Goal: Contribute content

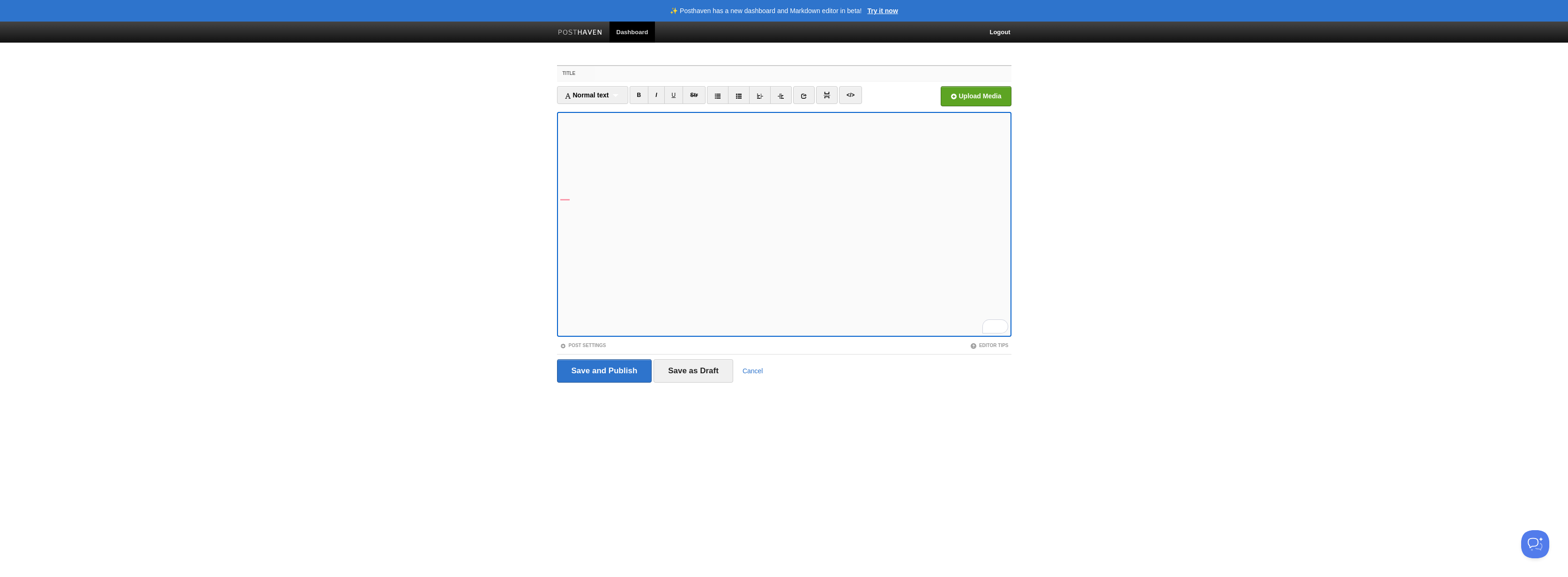
click at [629, 78] on input "Title" at bounding box center [803, 73] width 416 height 15
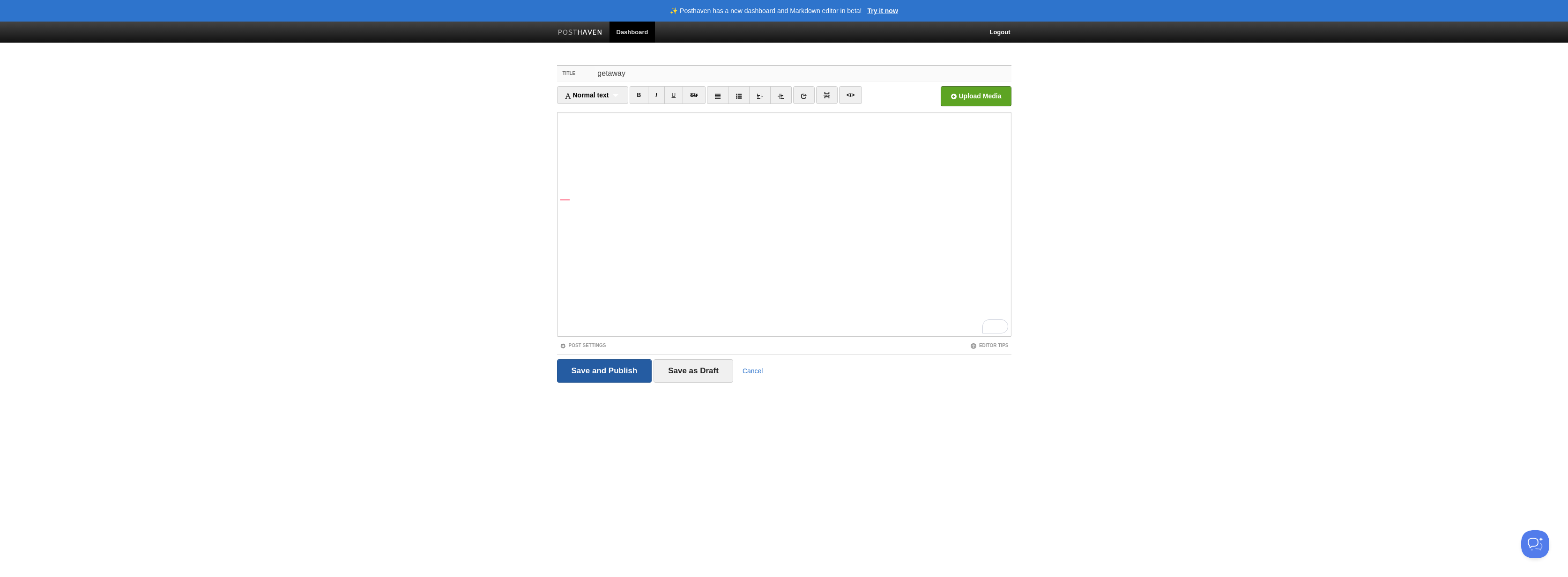
type input "getaway"
click at [608, 369] on input "Save and Publish" at bounding box center [605, 370] width 95 height 23
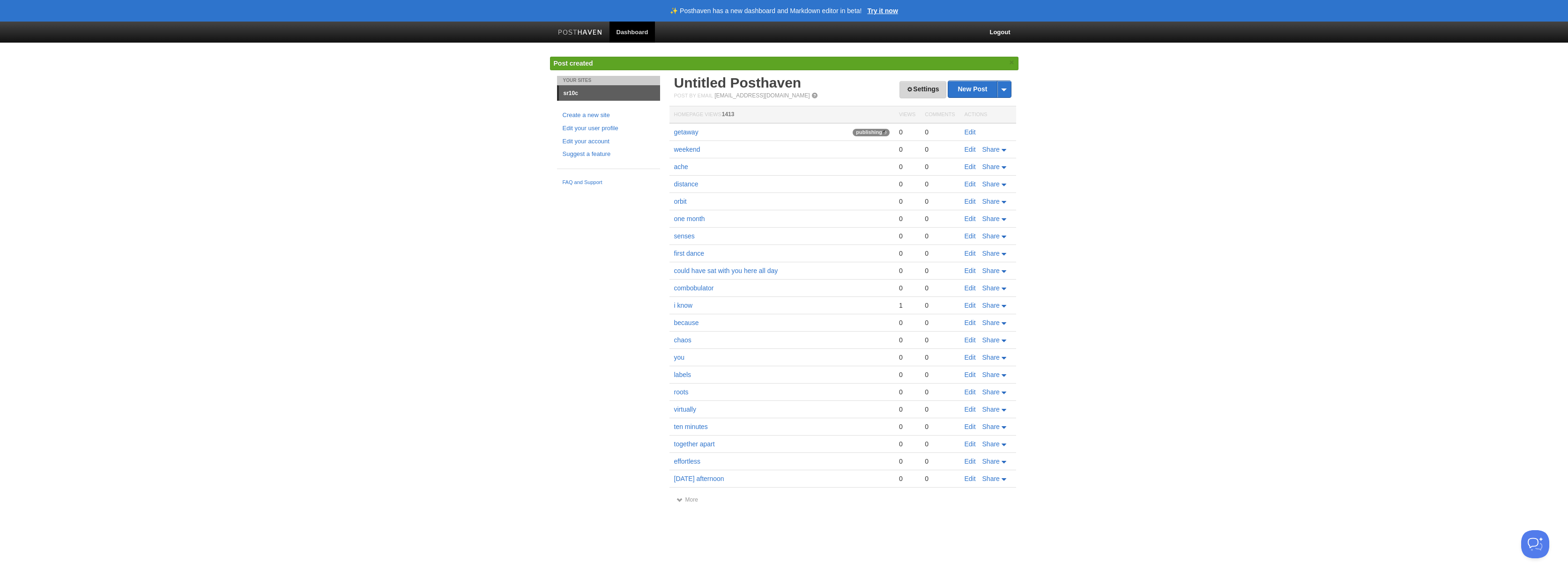
click at [908, 87] on span at bounding box center [909, 89] width 7 height 6
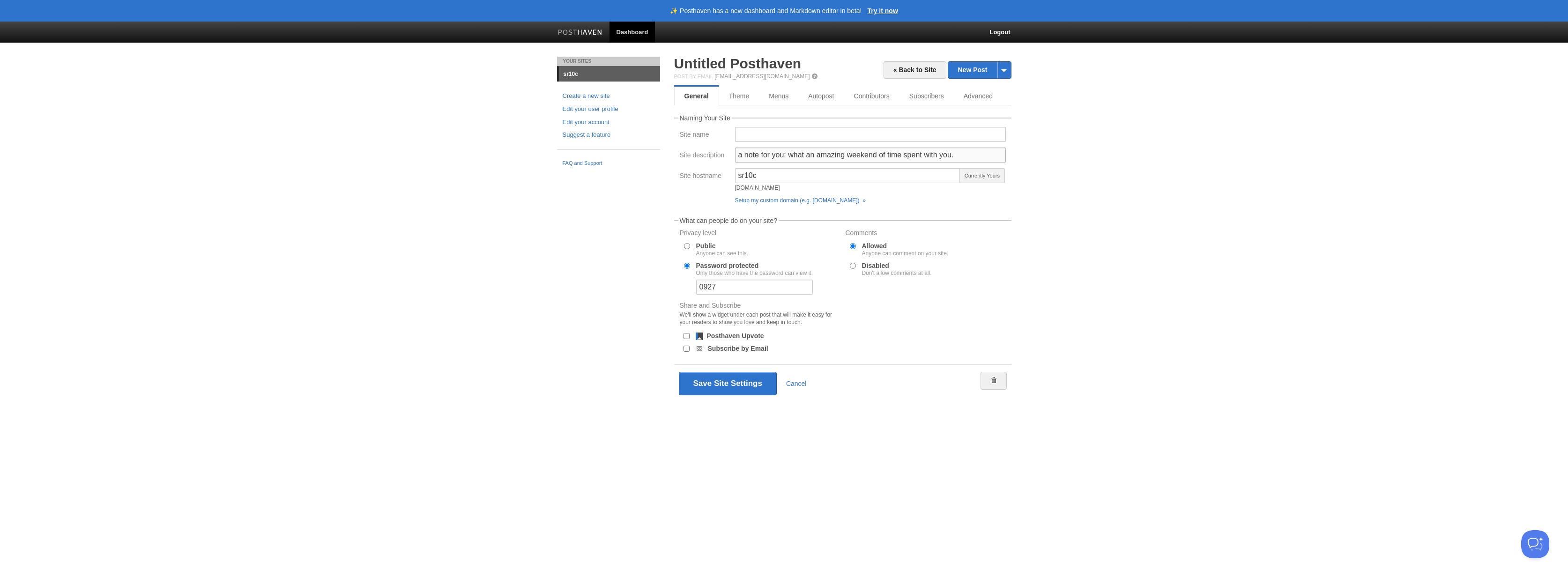
drag, startPoint x: 788, startPoint y: 175, endPoint x: 960, endPoint y: 173, distance: 172.0
click at [960, 173] on fieldset "Naming Your Site Site name Site description a note for you: what an amazing wee…" at bounding box center [843, 161] width 337 height 93
type input "a note for you: the world disappears when I look at you."
click at [737, 377] on button "Save Site Settings" at bounding box center [727, 383] width 98 height 23
